Goal: Task Accomplishment & Management: Use online tool/utility

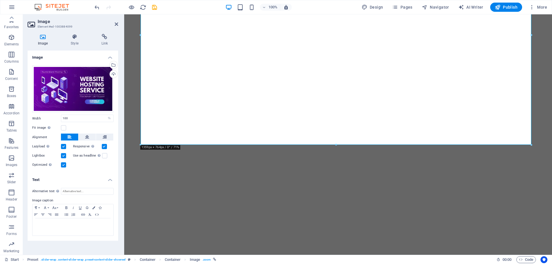
select select "%"
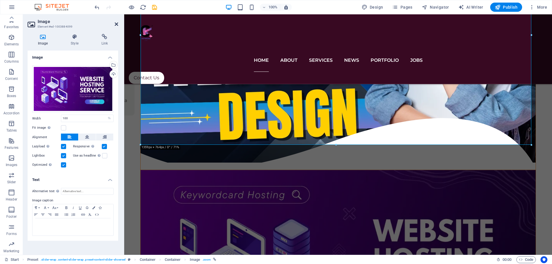
click at [117, 24] on icon at bounding box center [116, 24] width 3 height 5
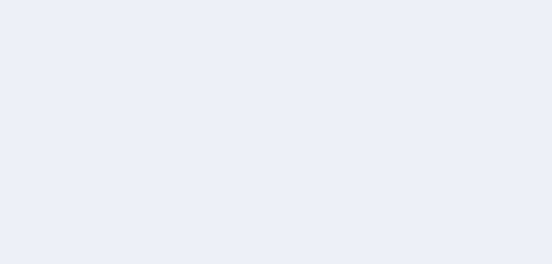
click at [98, 13] on div at bounding box center [276, 132] width 552 height 264
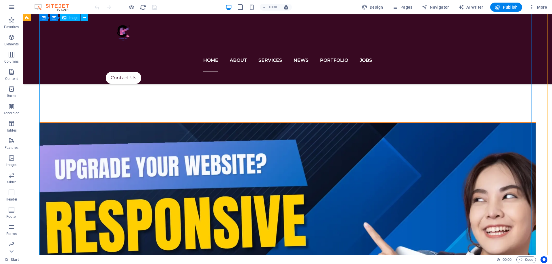
scroll to position [575, 0]
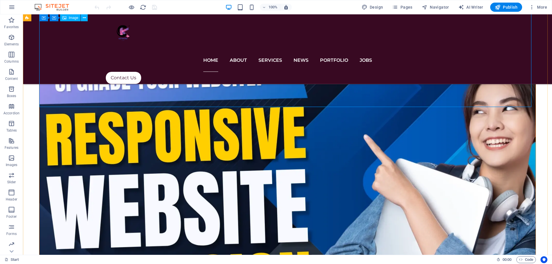
click at [349, 89] on figure "3D Fab" at bounding box center [287, 193] width 497 height 317
select select "%"
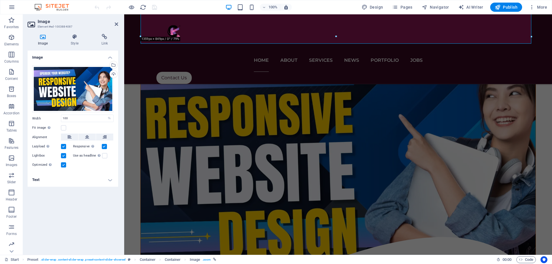
click at [61, 129] on label "Fit image Automatically fit image to a fixed width and height" at bounding box center [46, 128] width 29 height 7
click at [0, 0] on input "Fit image Automatically fit image to a fixed width and height" at bounding box center [0, 0] width 0 height 0
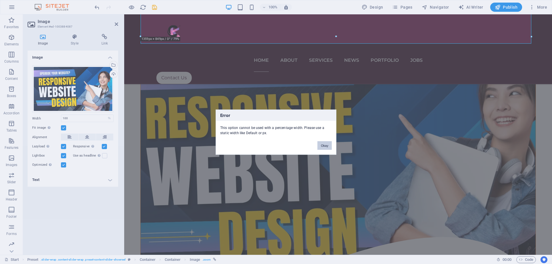
click at [322, 148] on button "Okay" at bounding box center [325, 145] width 14 height 9
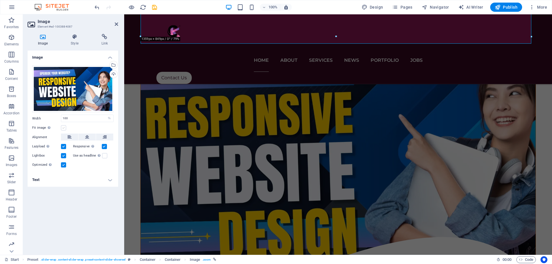
click at [65, 126] on label at bounding box center [63, 127] width 5 height 5
click at [0, 0] on input "Fit image Automatically fit image to a fixed width and height" at bounding box center [0, 0] width 0 height 0
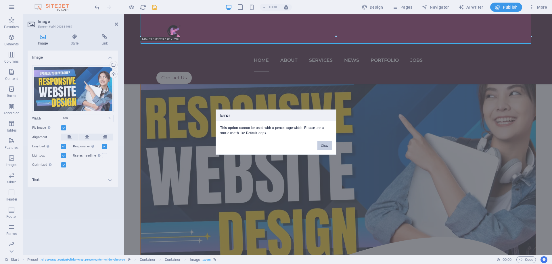
click at [323, 147] on button "Okay" at bounding box center [325, 145] width 14 height 9
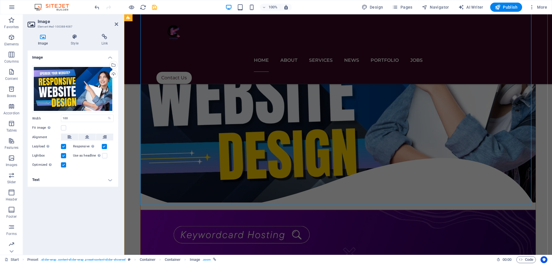
scroll to position [662, 0]
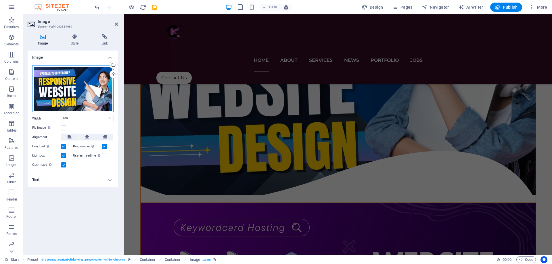
click at [61, 104] on div "Drag files here, click to choose files or select files from Files or our free s…" at bounding box center [72, 89] width 81 height 47
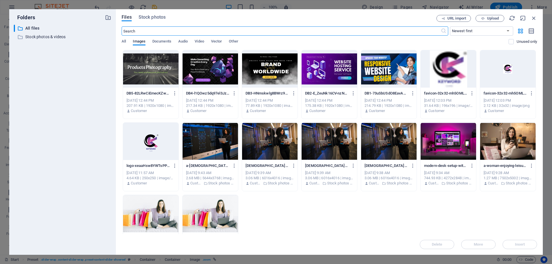
scroll to position [543, 0]
click at [536, 18] on icon "button" at bounding box center [534, 18] width 6 height 6
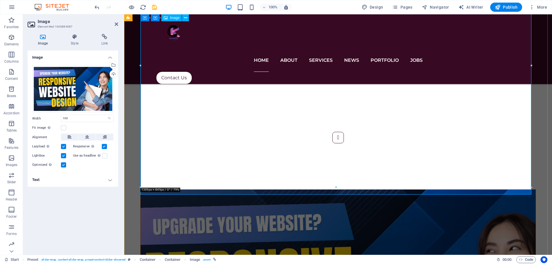
scroll to position [413, 0]
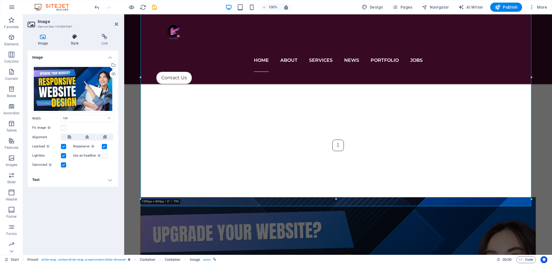
click at [76, 41] on h4 "Style" at bounding box center [75, 40] width 30 height 12
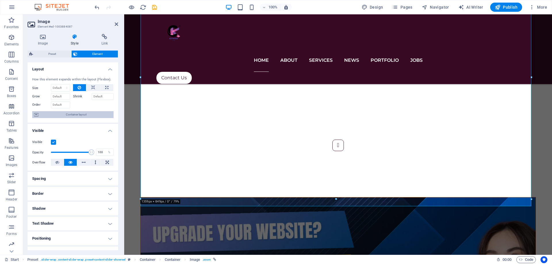
click at [73, 115] on span "Container layout" at bounding box center [76, 114] width 72 height 7
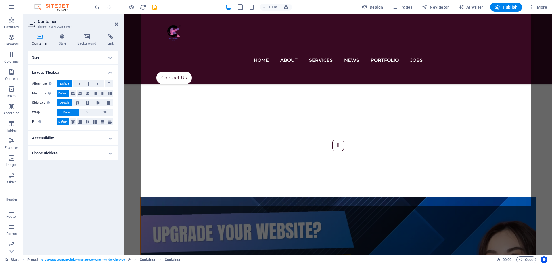
click at [65, 137] on h4 "Accessibility" at bounding box center [73, 138] width 91 height 14
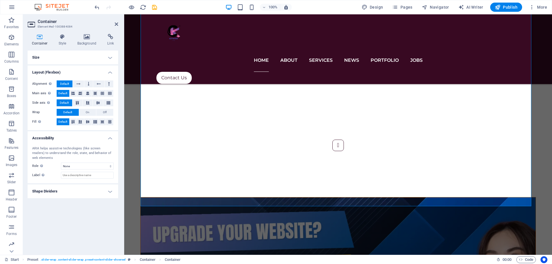
click at [65, 137] on h4 "Accessibility" at bounding box center [73, 136] width 91 height 10
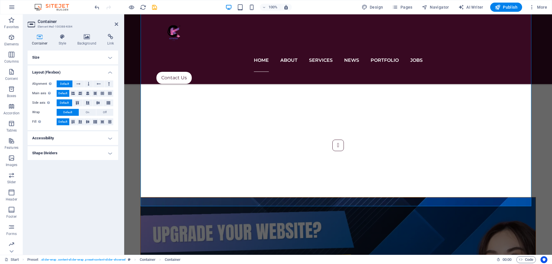
click at [66, 153] on h4 "Shape Dividers" at bounding box center [73, 153] width 91 height 14
click at [66, 153] on h4 "Shape Dividers" at bounding box center [73, 151] width 91 height 10
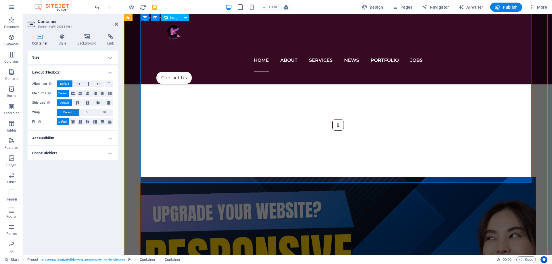
scroll to position [441, 0]
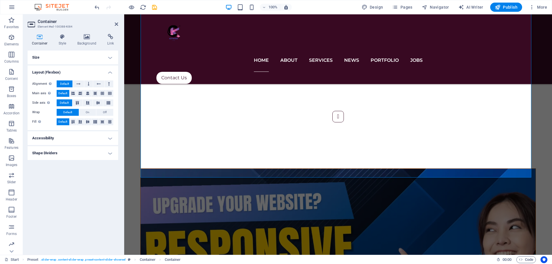
click at [58, 150] on h4 "Shape Dividers" at bounding box center [73, 153] width 91 height 14
click at [58, 150] on h4 "Shape Dividers" at bounding box center [73, 151] width 91 height 10
click at [49, 54] on h4 "Size" at bounding box center [73, 58] width 91 height 14
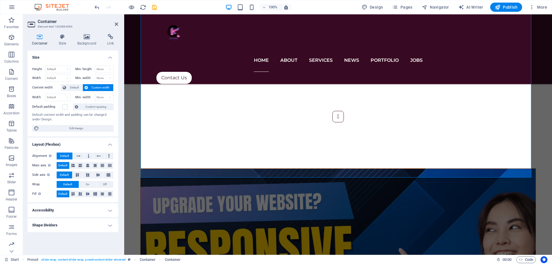
click at [49, 54] on h4 "Size" at bounding box center [73, 56] width 91 height 10
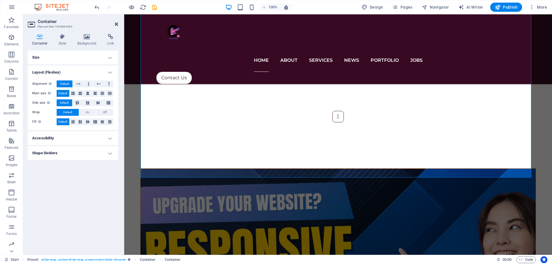
click at [116, 25] on icon at bounding box center [116, 24] width 3 height 5
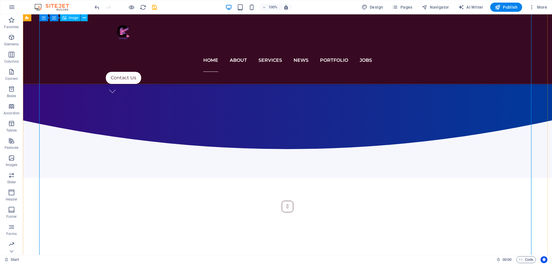
scroll to position [269, 0]
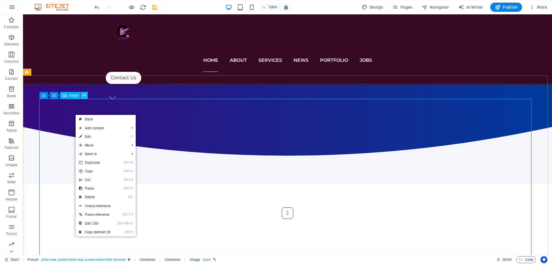
click at [85, 96] on icon at bounding box center [84, 96] width 3 height 6
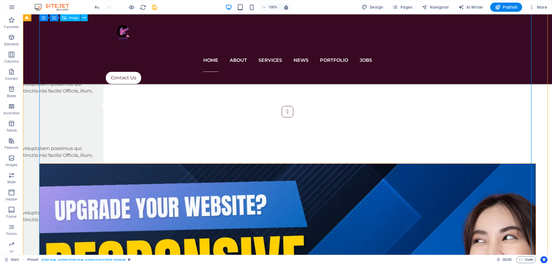
scroll to position [528, 0]
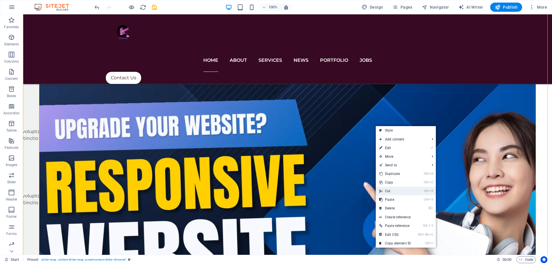
click at [391, 193] on link "Ctrl X Cut" at bounding box center [395, 191] width 39 height 9
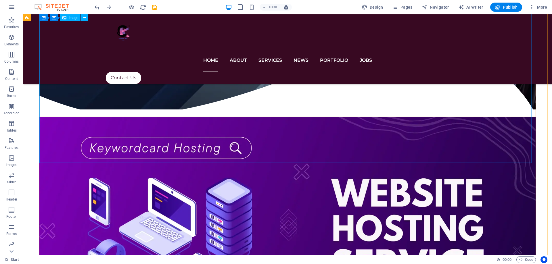
scroll to position [804, 0]
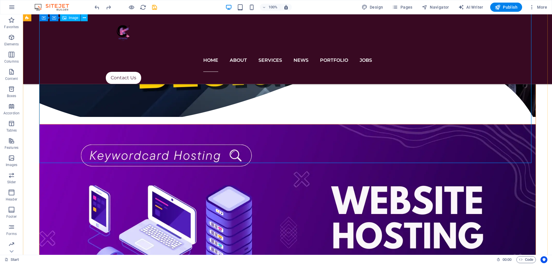
click at [432, 127] on figure "Hexa LED" at bounding box center [287, 268] width 497 height 286
drag, startPoint x: 432, startPoint y: 127, endPoint x: 374, endPoint y: 133, distance: 58.2
click at [432, 127] on figure "Hexa LED" at bounding box center [287, 268] width 497 height 286
select select "%"
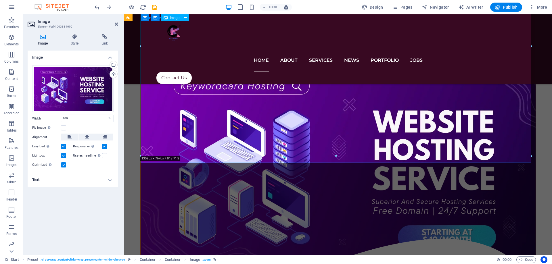
scroll to position [683, 0]
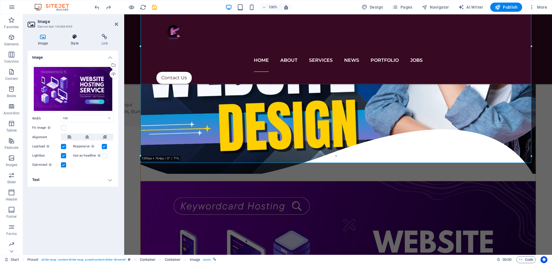
click at [78, 34] on icon at bounding box center [74, 37] width 28 height 6
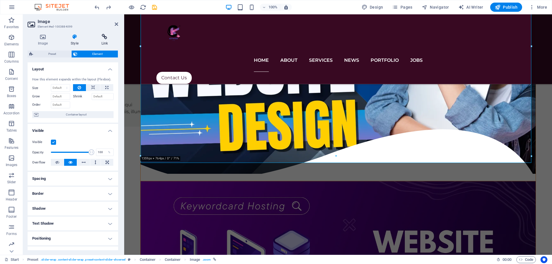
click at [102, 37] on icon at bounding box center [104, 37] width 27 height 6
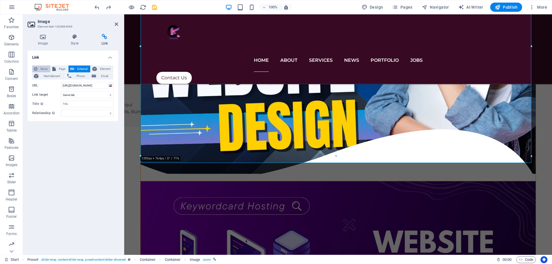
click at [41, 68] on span "None" at bounding box center [43, 69] width 9 height 7
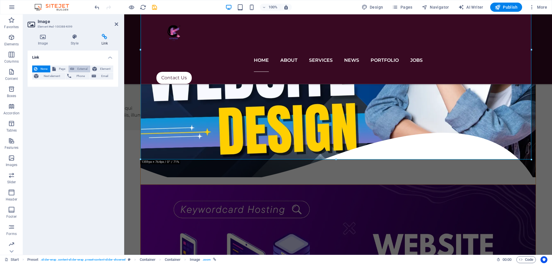
click at [75, 68] on button "External" at bounding box center [79, 69] width 22 height 7
select select "blank"
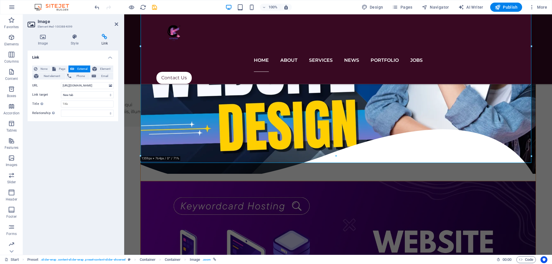
scroll to position [0, 0]
click at [116, 67] on div "None Page External Element Next element Phone Email Page Start Portfolio Jobs L…" at bounding box center [73, 91] width 91 height 60
click at [93, 72] on icon at bounding box center [94, 69] width 5 height 7
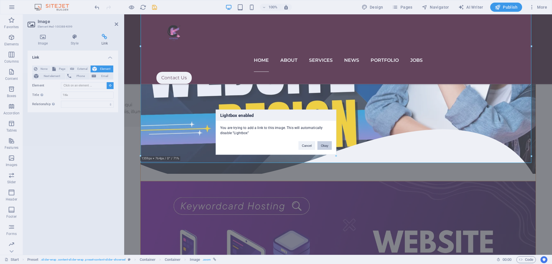
click at [324, 149] on button "Okay" at bounding box center [325, 145] width 14 height 9
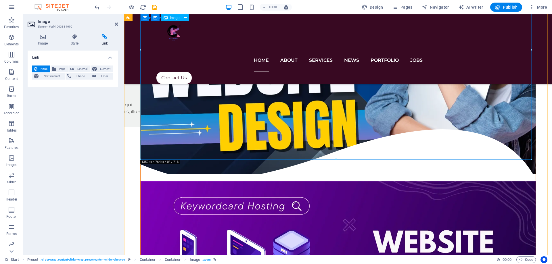
scroll to position [680, 0]
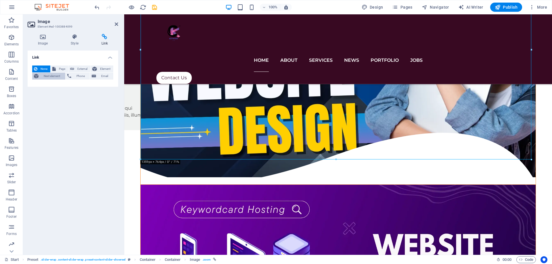
click at [53, 79] on span "Next element" at bounding box center [51, 76] width 23 height 7
select select
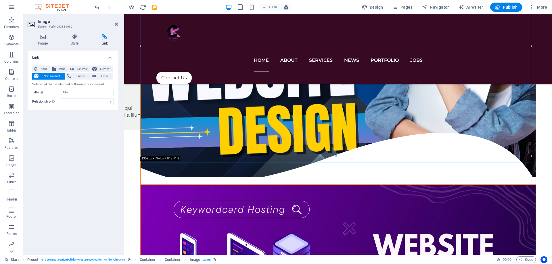
scroll to position [683, 0]
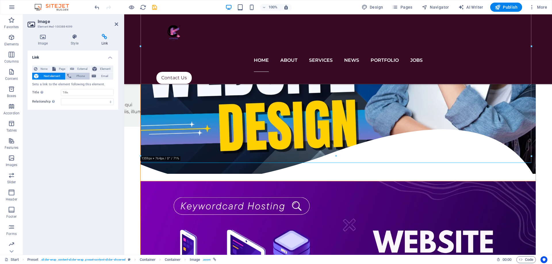
click at [79, 77] on span "Phone" at bounding box center [80, 76] width 15 height 7
click at [103, 76] on span "Email" at bounding box center [105, 76] width 14 height 7
click at [81, 70] on span "External" at bounding box center [82, 69] width 13 height 7
select select "blank"
select select
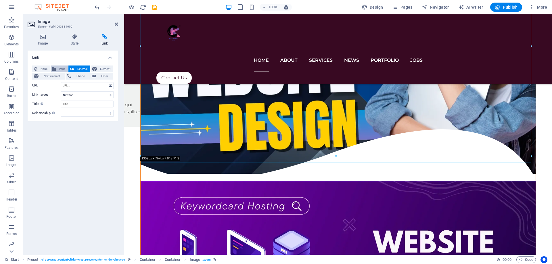
click at [61, 67] on span "Page" at bounding box center [62, 69] width 9 height 7
select select
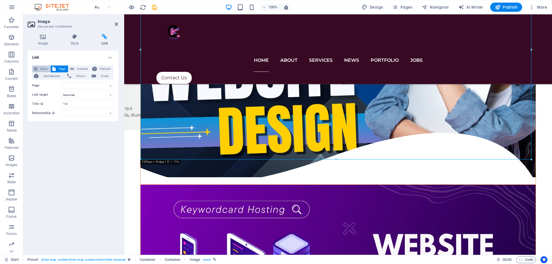
click at [46, 68] on span "None" at bounding box center [43, 69] width 9 height 7
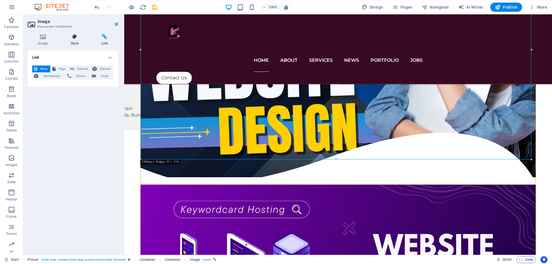
click at [78, 41] on h4 "Style" at bounding box center [75, 40] width 30 height 12
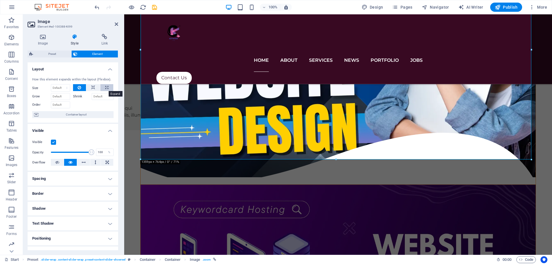
click at [106, 89] on icon at bounding box center [106, 87] width 3 height 7
type input "100"
select select "%"
click at [92, 89] on icon at bounding box center [93, 87] width 4 height 7
select select "DISABLED_OPTION_VALUE"
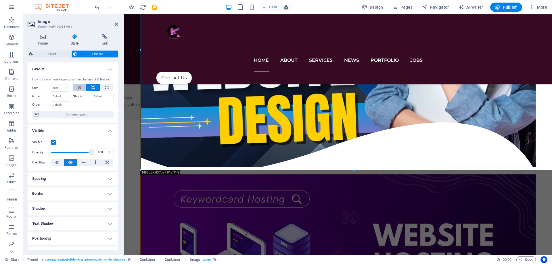
click at [77, 88] on button at bounding box center [79, 87] width 13 height 7
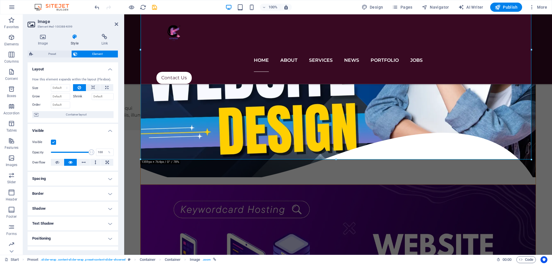
click at [80, 96] on label "Shrink" at bounding box center [82, 96] width 19 height 7
click at [92, 96] on input "Shrink" at bounding box center [103, 96] width 22 height 7
click at [77, 116] on span "Container layout" at bounding box center [76, 114] width 72 height 7
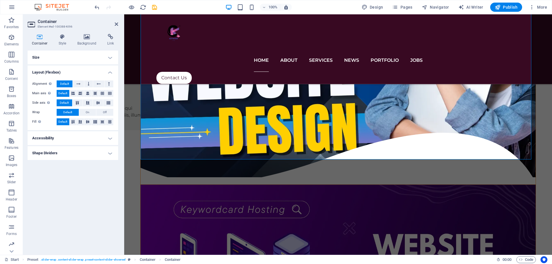
click at [104, 73] on h4 "Layout (Flexbox)" at bounding box center [73, 71] width 91 height 10
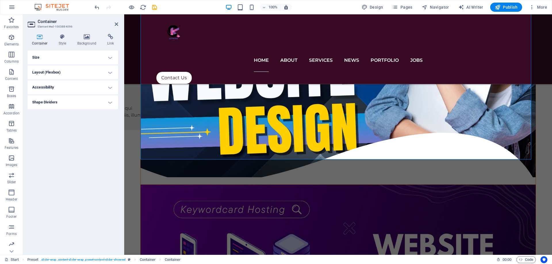
click at [76, 90] on h4 "Accessibility" at bounding box center [73, 88] width 91 height 14
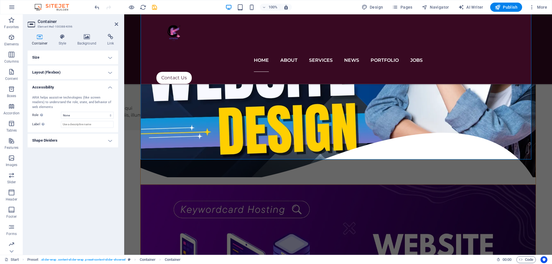
click at [76, 90] on h4 "Accessibility" at bounding box center [73, 86] width 91 height 10
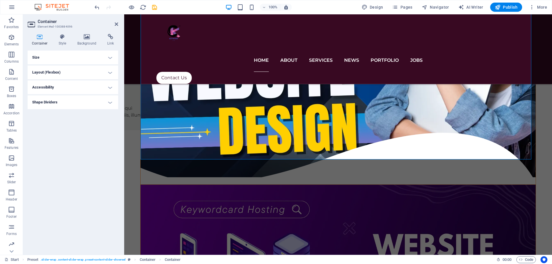
click at [70, 105] on h4 "Shape Dividers" at bounding box center [73, 103] width 91 height 14
click at [72, 107] on div "Style None Triangle Square Diagonal Polygon 1 Polygon 2 Zigzag Multiple Zigzags…" at bounding box center [73, 114] width 91 height 16
click at [82, 114] on select "None Triangle Square Diagonal Polygon 1 Polygon 2 Zigzag Multiple Zigzags Waves…" at bounding box center [87, 113] width 53 height 7
click at [61, 110] on select "None Triangle Square Diagonal Polygon 1 Polygon 2 Zigzag Multiple Zigzags Waves…" at bounding box center [87, 113] width 53 height 7
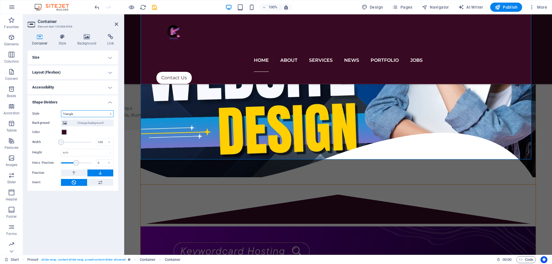
click at [80, 113] on select "None Triangle Square Diagonal Polygon 1 Polygon 2 Zigzag Multiple Zigzags Waves…" at bounding box center [87, 113] width 53 height 7
click at [61, 110] on select "None Triangle Square Diagonal Polygon 1 Polygon 2 Zigzag Multiple Zigzags Waves…" at bounding box center [87, 113] width 53 height 7
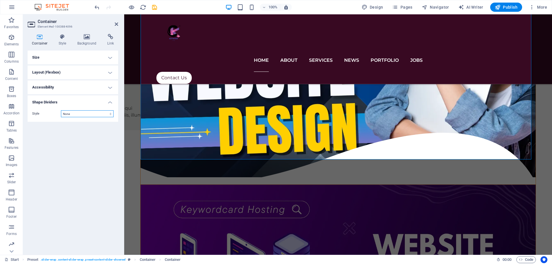
click at [109, 113] on select "None Triangle Square Diagonal Polygon 1 Polygon 2 Zigzag Multiple Zigzags Waves…" at bounding box center [87, 113] width 53 height 7
select select "arrow"
click at [61, 110] on select "None Triangle Square Diagonal Polygon 1 Polygon 2 Zigzag Multiple Zigzags Waves…" at bounding box center [87, 113] width 53 height 7
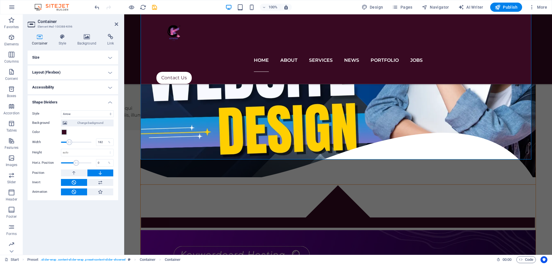
click at [69, 146] on span at bounding box center [76, 142] width 30 height 9
type input "100"
drag, startPoint x: 69, startPoint y: 143, endPoint x: 48, endPoint y: 142, distance: 20.8
click at [49, 142] on div "Width 100 %" at bounding box center [72, 142] width 81 height 9
click at [98, 114] on select "None Triangle Square Diagonal Polygon 1 Polygon 2 Zigzag Multiple Zigzags Waves…" at bounding box center [87, 113] width 53 height 7
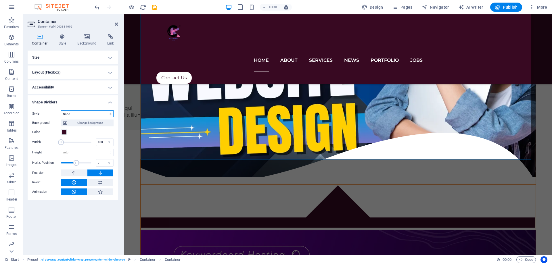
click at [61, 110] on select "None Triangle Square Diagonal Polygon 1 Polygon 2 Zigzag Multiple Zigzags Waves…" at bounding box center [87, 113] width 53 height 7
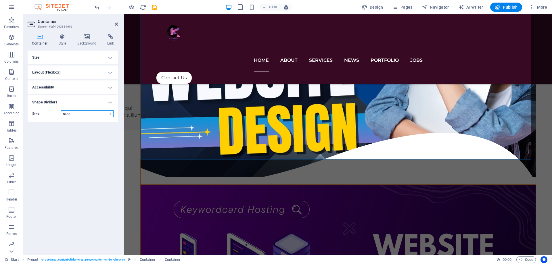
click at [89, 112] on select "None Triangle Square Diagonal Polygon 1 Polygon 2 Zigzag Multiple Zigzags Waves…" at bounding box center [87, 113] width 53 height 7
select select "triangle"
click at [61, 110] on select "None Triangle Square Diagonal Polygon 1 Polygon 2 Zigzag Multiple Zigzags Waves…" at bounding box center [87, 113] width 53 height 7
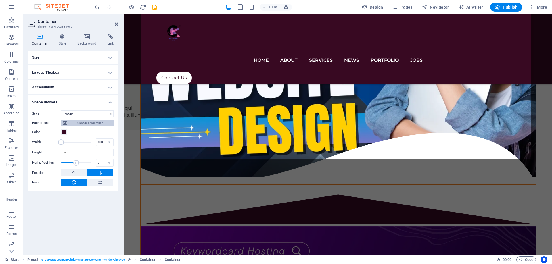
click at [87, 124] on span "Change background" at bounding box center [90, 123] width 43 height 7
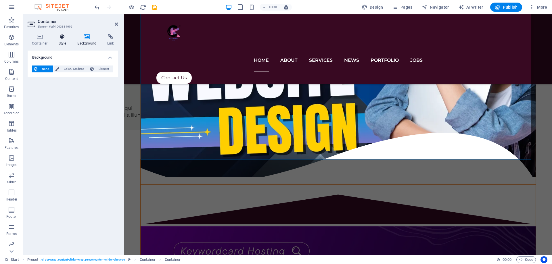
click at [63, 40] on h4 "Style" at bounding box center [63, 40] width 19 height 12
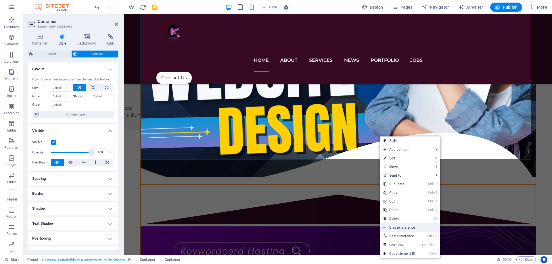
click at [407, 227] on link "Create reference" at bounding box center [410, 228] width 60 height 9
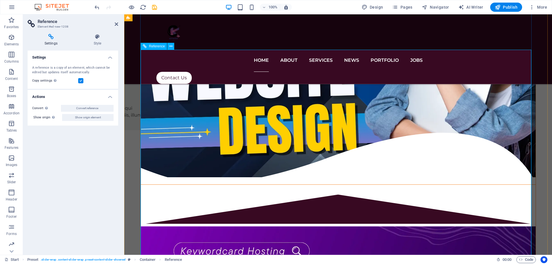
scroll to position [790, 0]
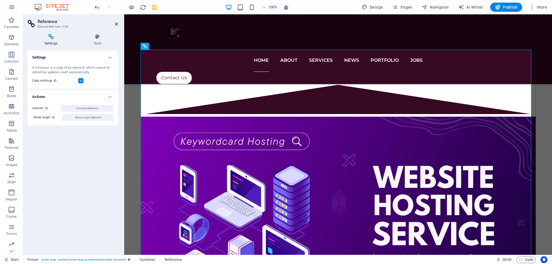
click at [118, 24] on aside "Reference Element #ed-new-1208 Settings Style Settings A reference is a copy of…" at bounding box center [73, 134] width 101 height 241
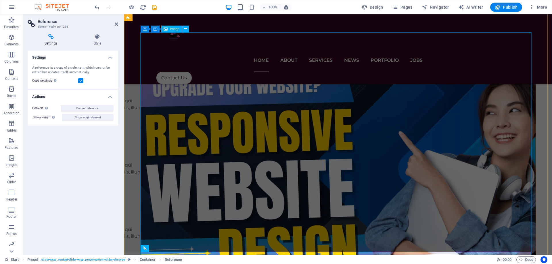
scroll to position [502, 0]
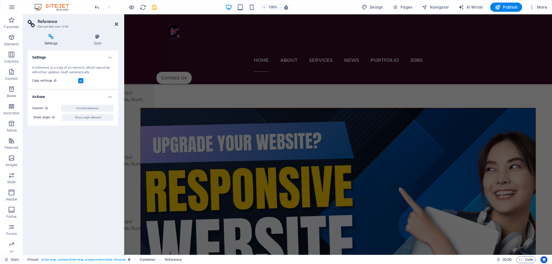
click at [115, 24] on icon at bounding box center [116, 24] width 3 height 5
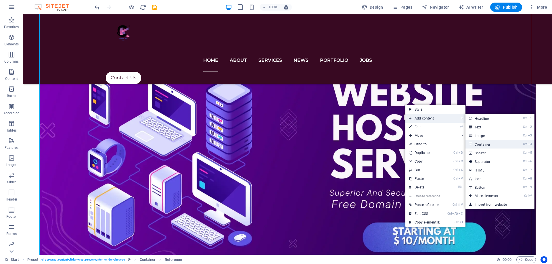
click at [489, 143] on link "Ctrl 4 Container" at bounding box center [489, 144] width 47 height 9
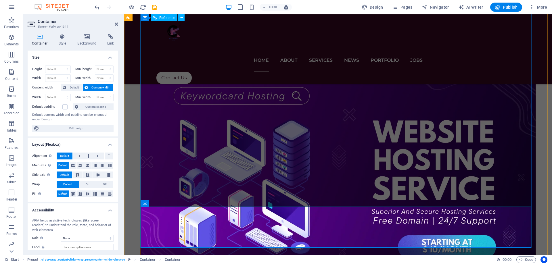
scroll to position [950, 0]
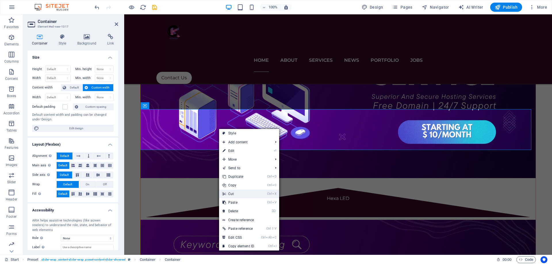
click at [232, 193] on link "Ctrl X Cut" at bounding box center [238, 194] width 39 height 9
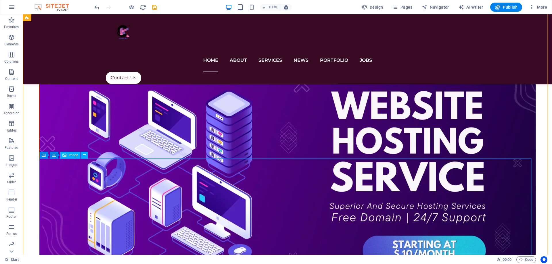
scroll to position [1079, 0]
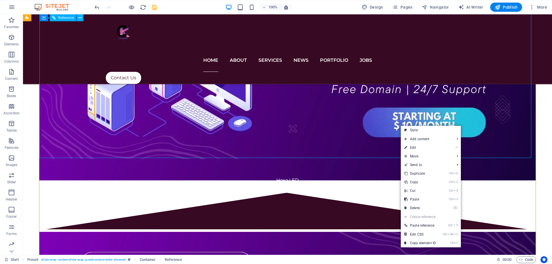
drag, startPoint x: 399, startPoint y: 126, endPoint x: 307, endPoint y: 122, distance: 92.4
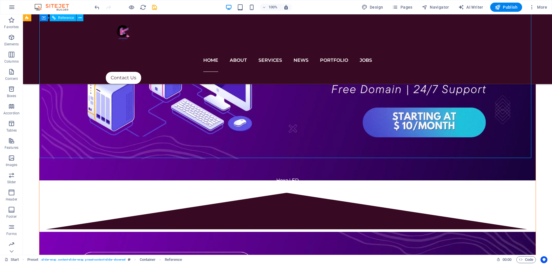
drag, startPoint x: 405, startPoint y: 86, endPoint x: 324, endPoint y: 79, distance: 82.0
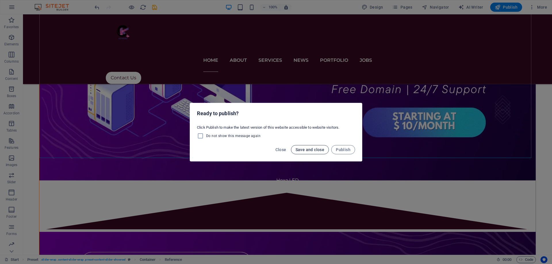
click at [312, 150] on span "Save and close" at bounding box center [310, 150] width 29 height 5
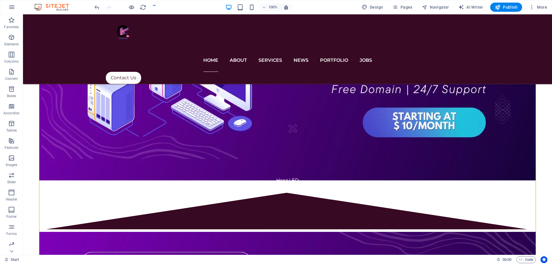
checkbox input "false"
